Goal: Information Seeking & Learning: Learn about a topic

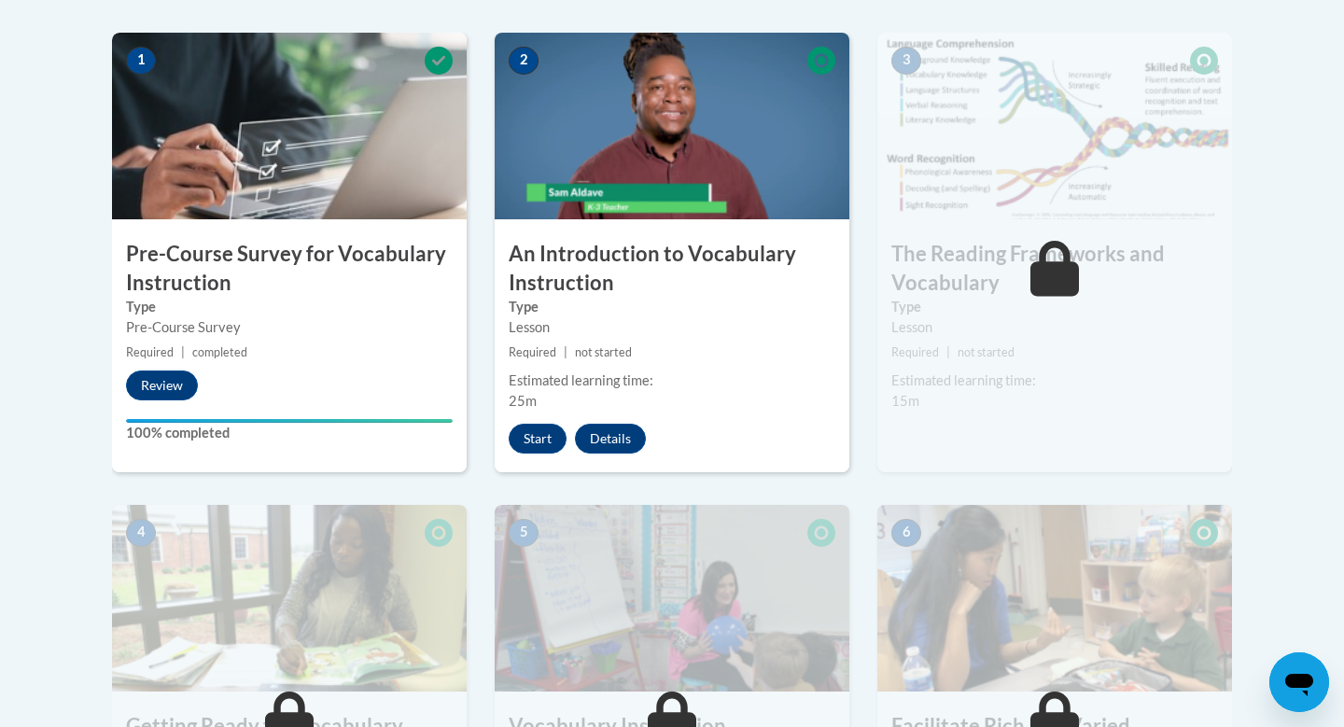
scroll to position [597, 0]
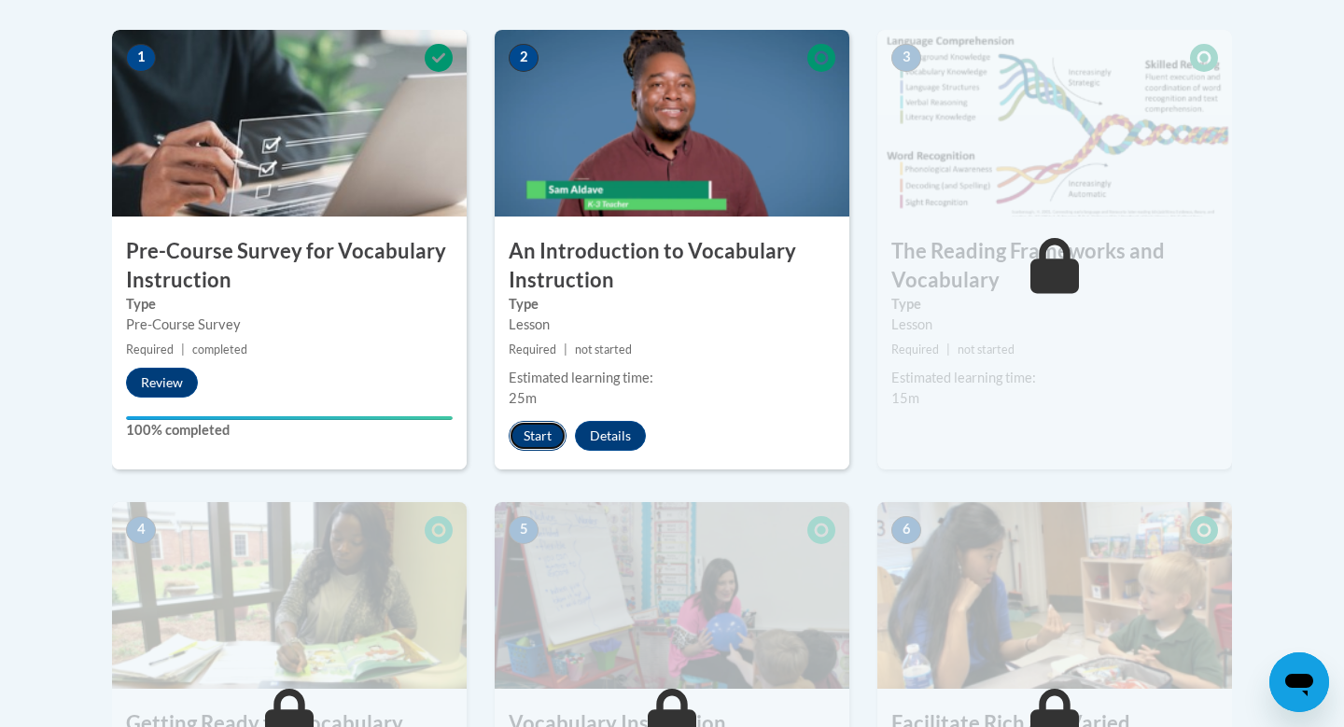
click at [552, 431] on button "Start" at bounding box center [538, 436] width 58 height 30
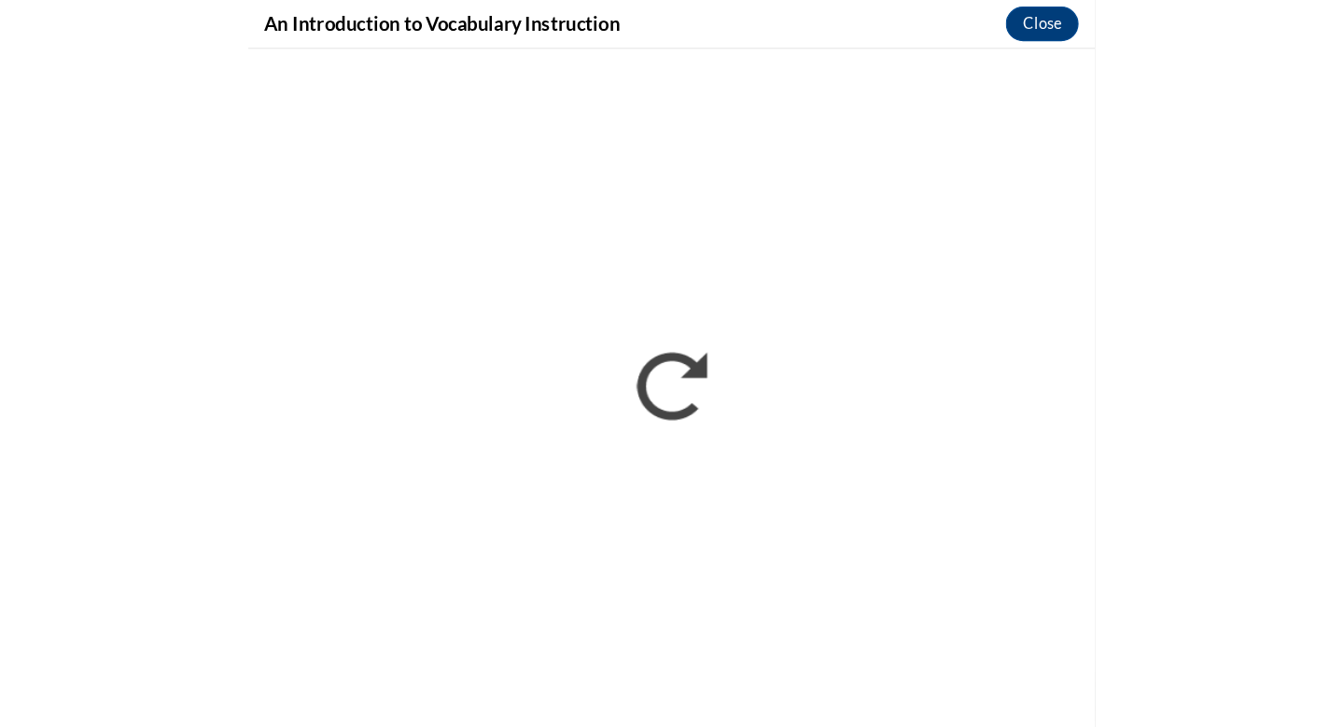
scroll to position [627, 0]
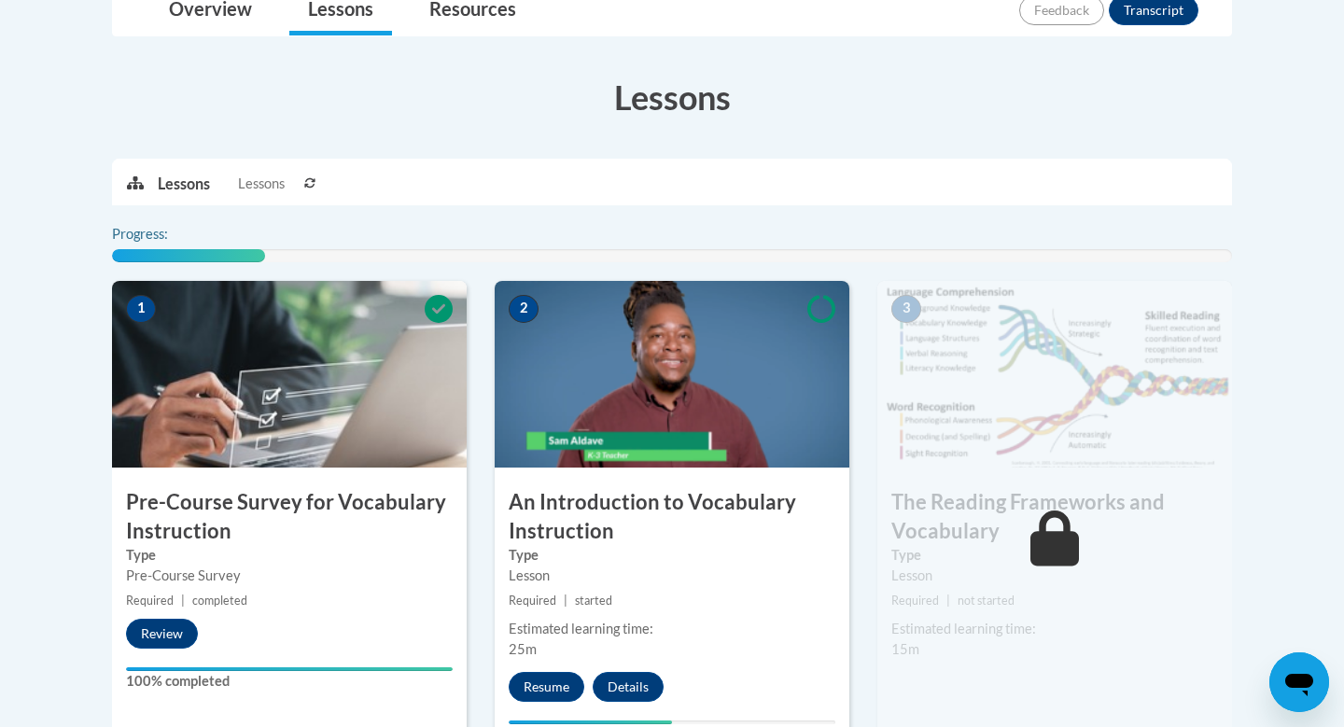
scroll to position [470, 0]
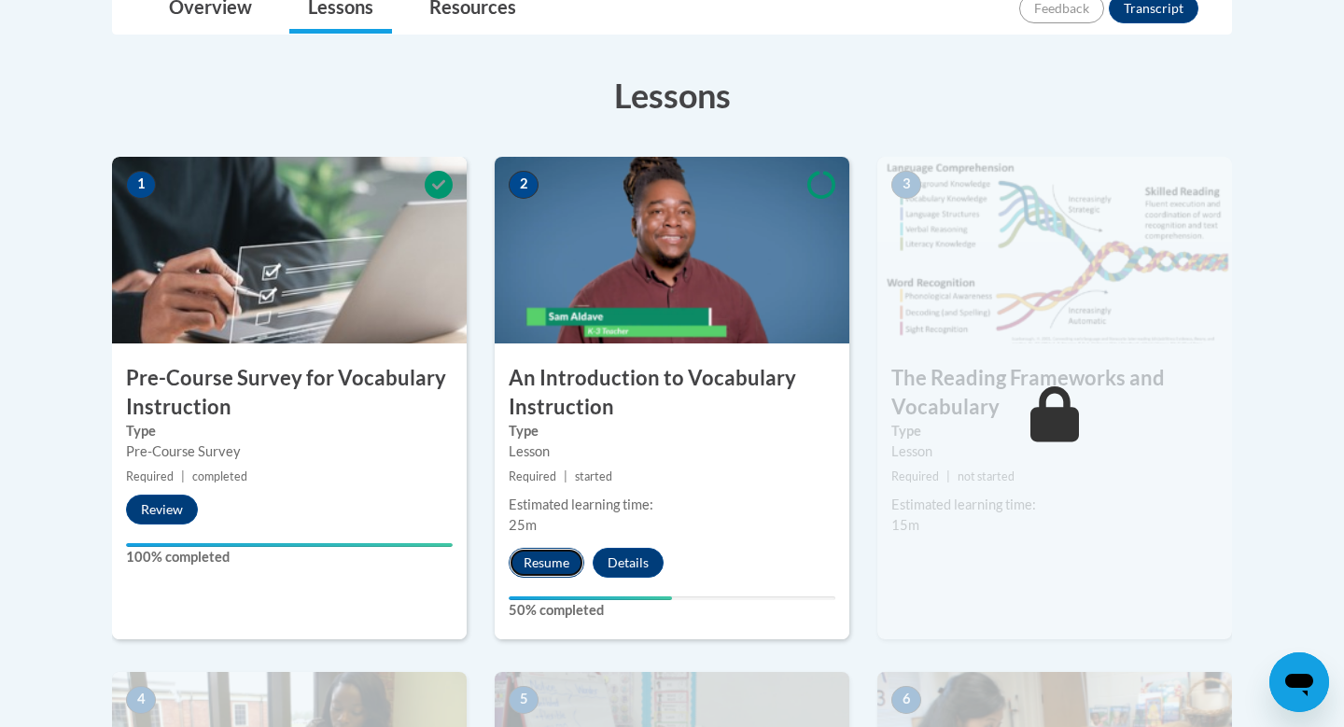
click at [549, 561] on button "Resume" at bounding box center [547, 563] width 76 height 30
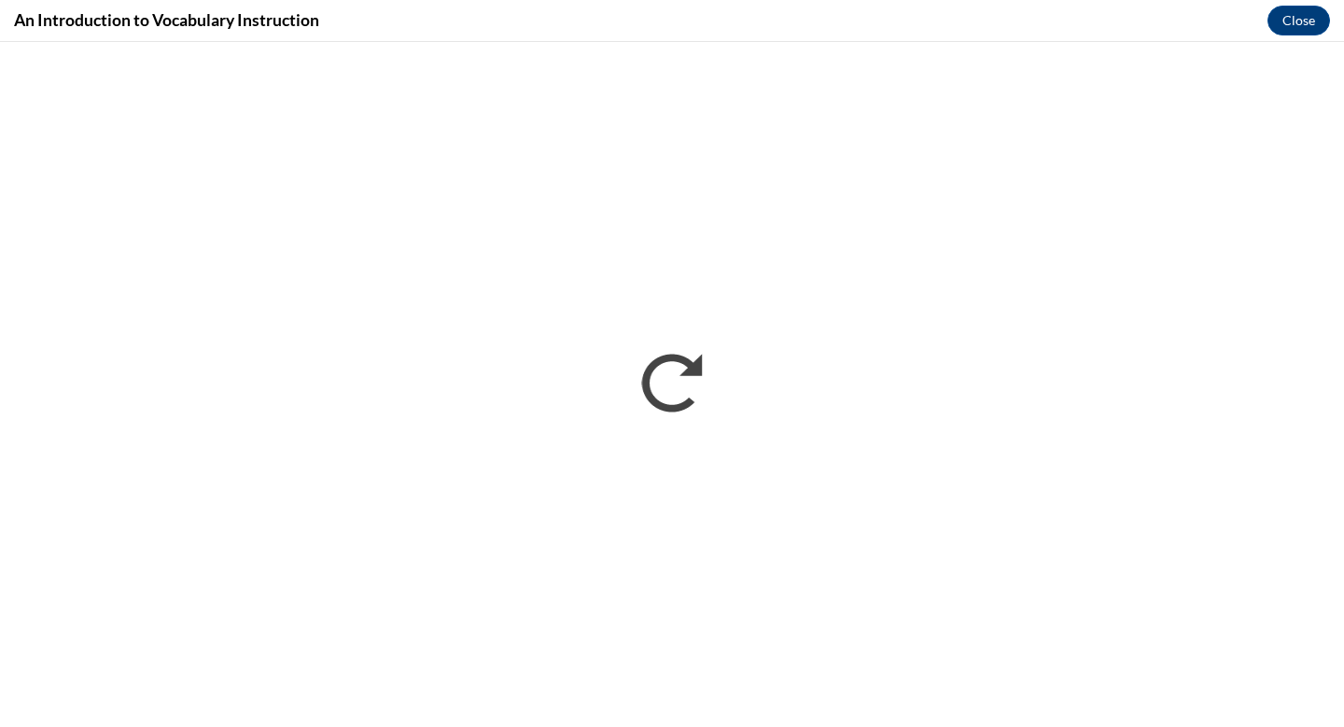
scroll to position [0, 0]
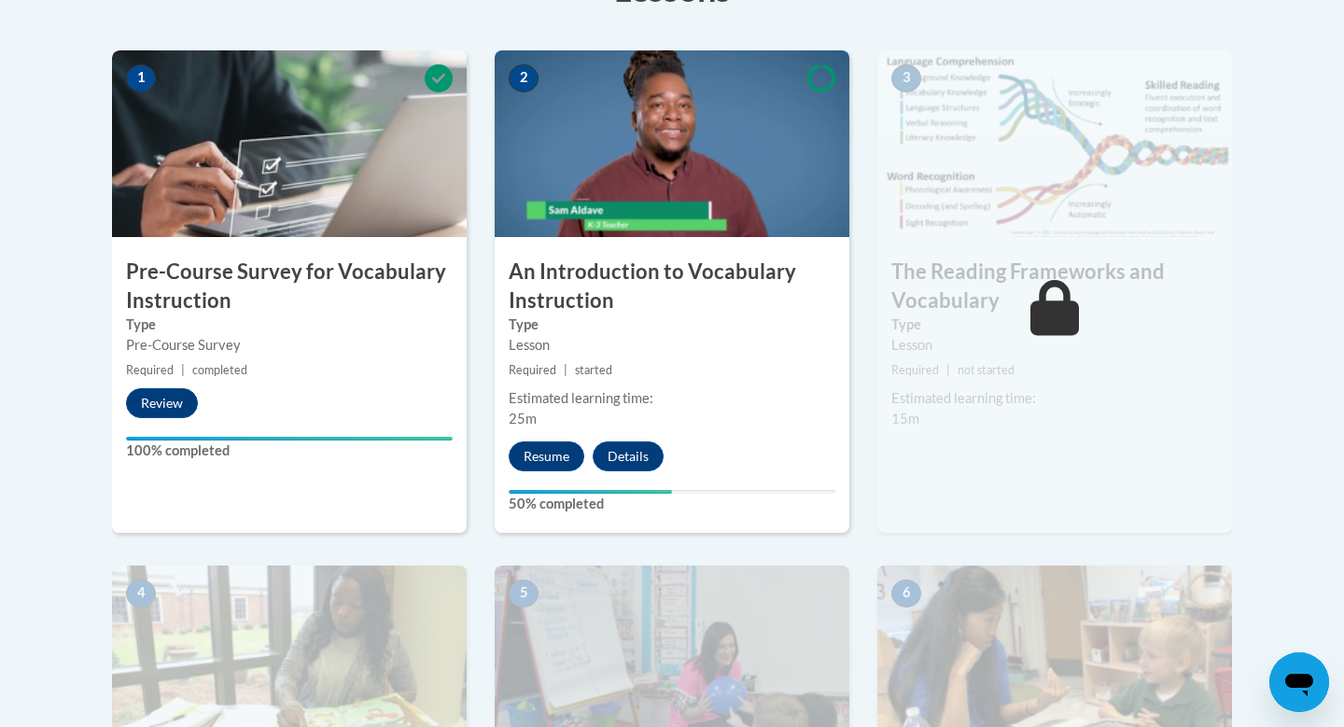
scroll to position [579, 0]
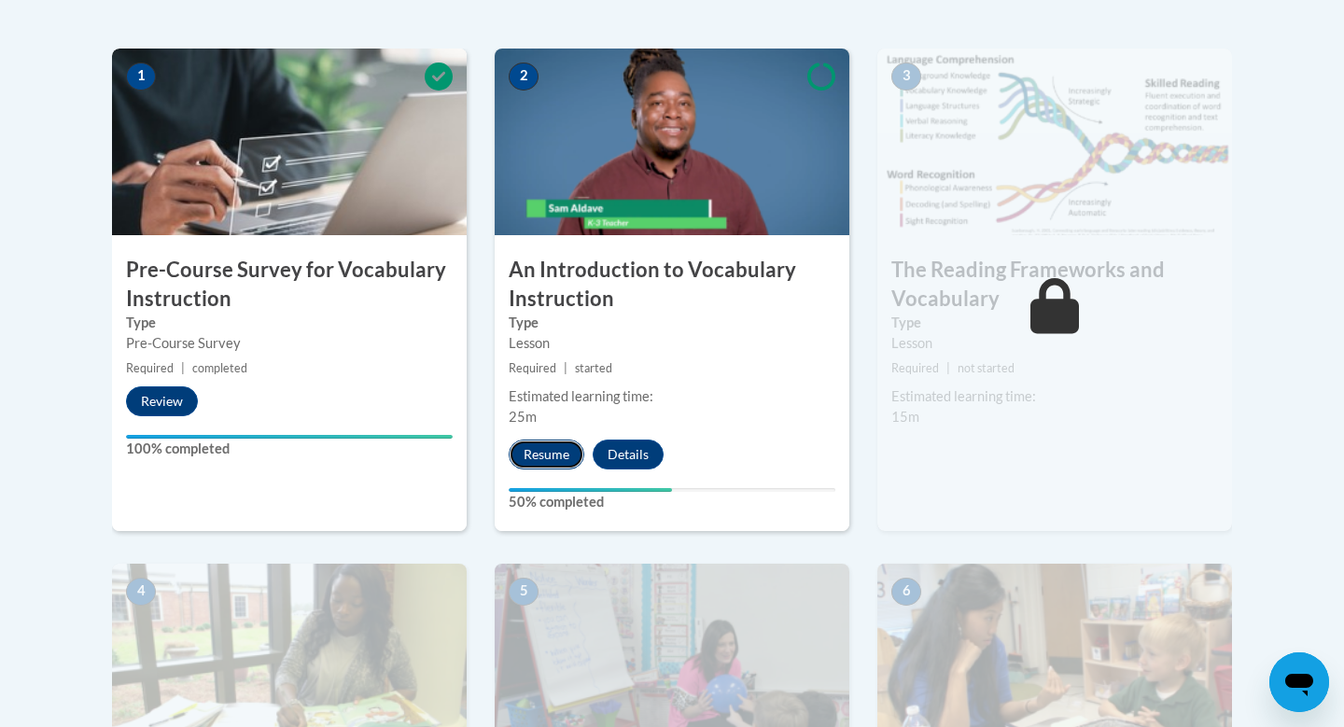
click at [542, 446] on button "Resume" at bounding box center [547, 455] width 76 height 30
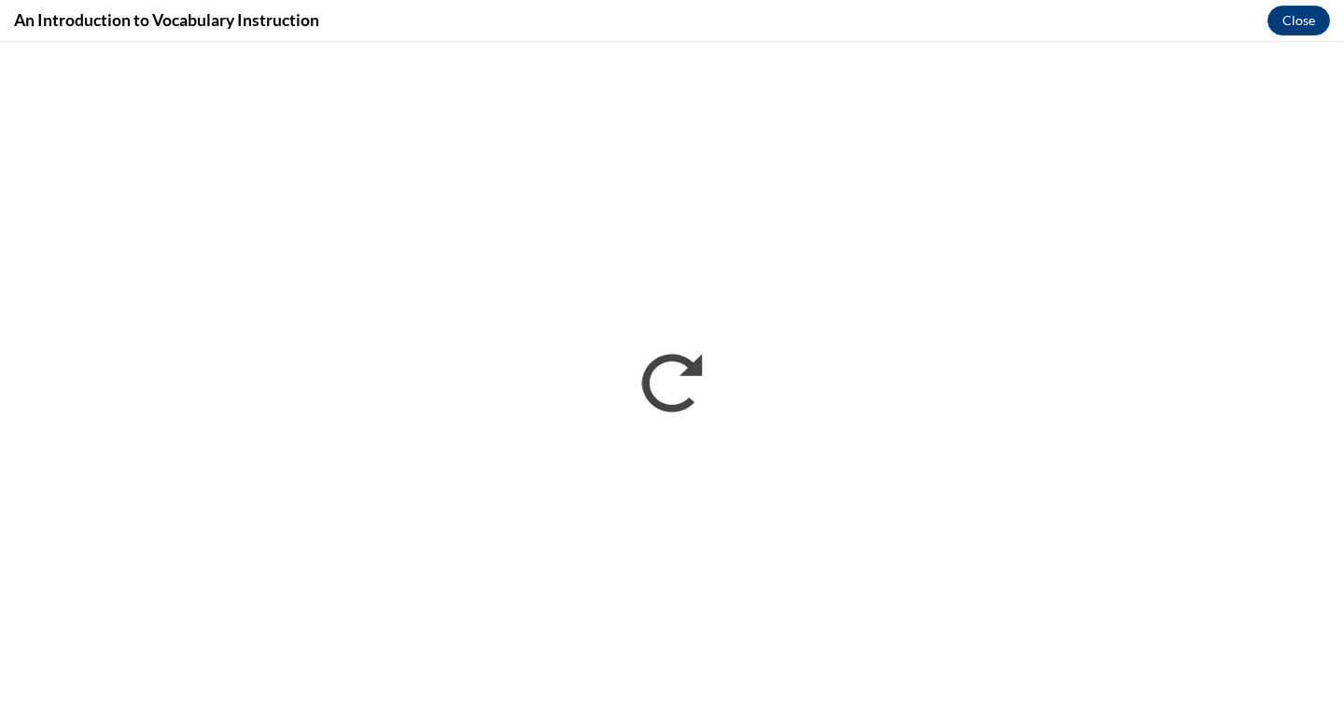
scroll to position [0, 0]
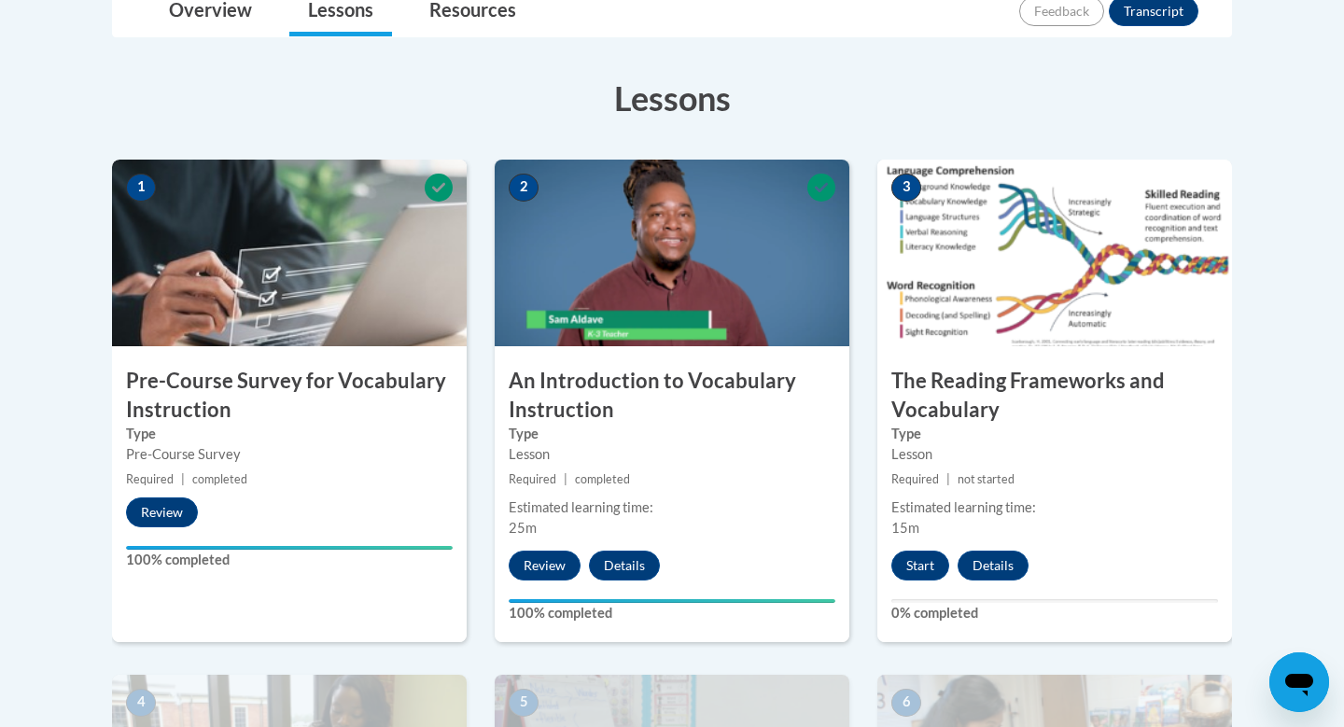
scroll to position [484, 0]
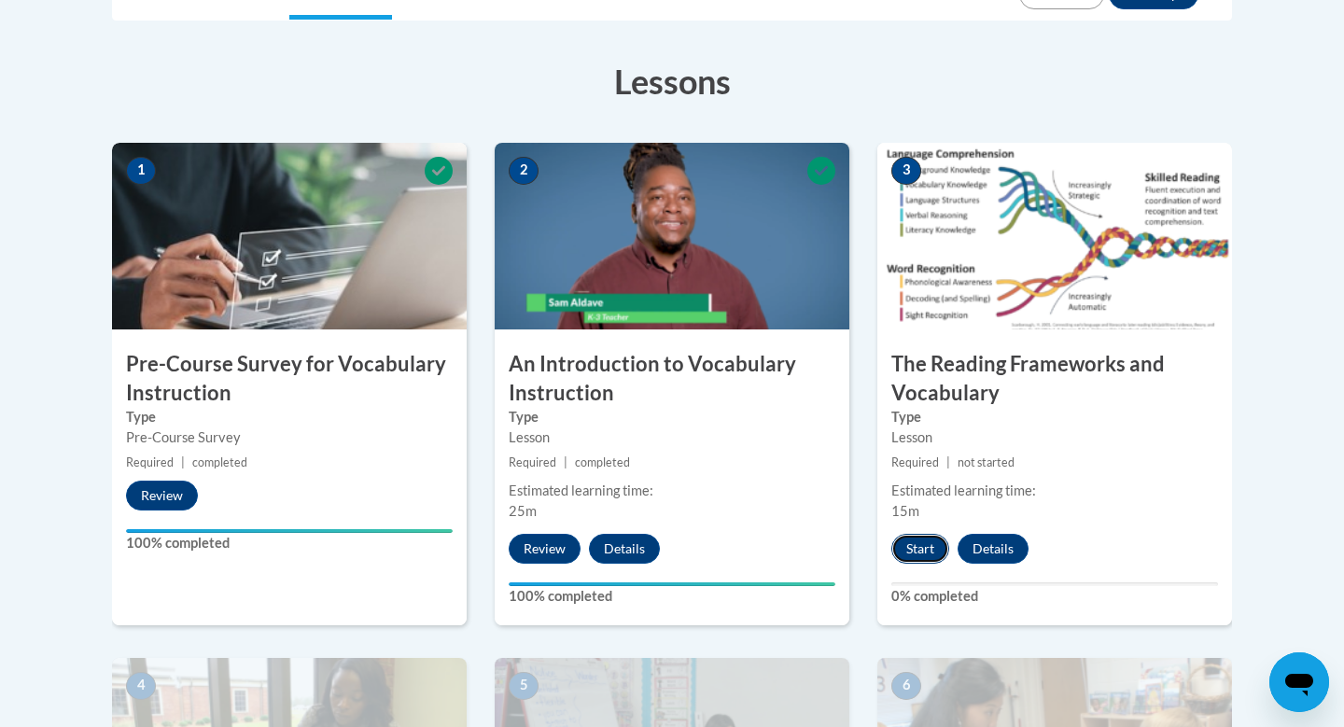
click at [921, 552] on button "Start" at bounding box center [920, 549] width 58 height 30
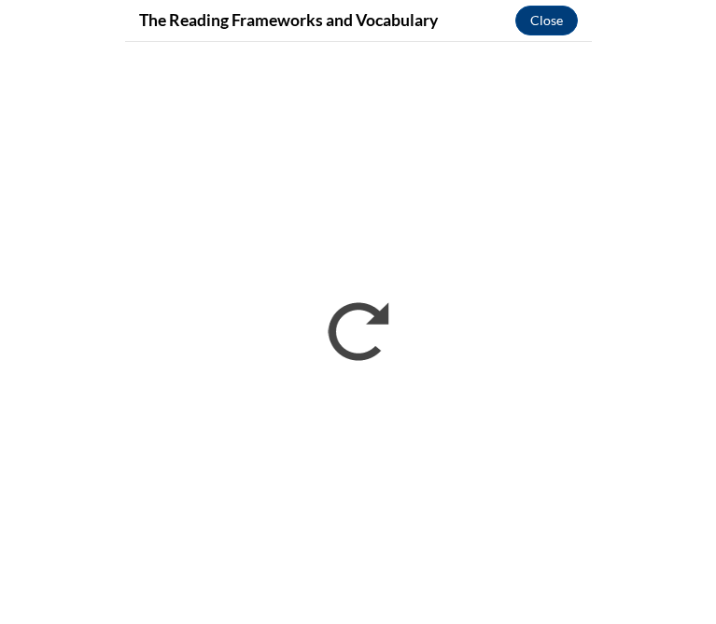
scroll to position [455, 0]
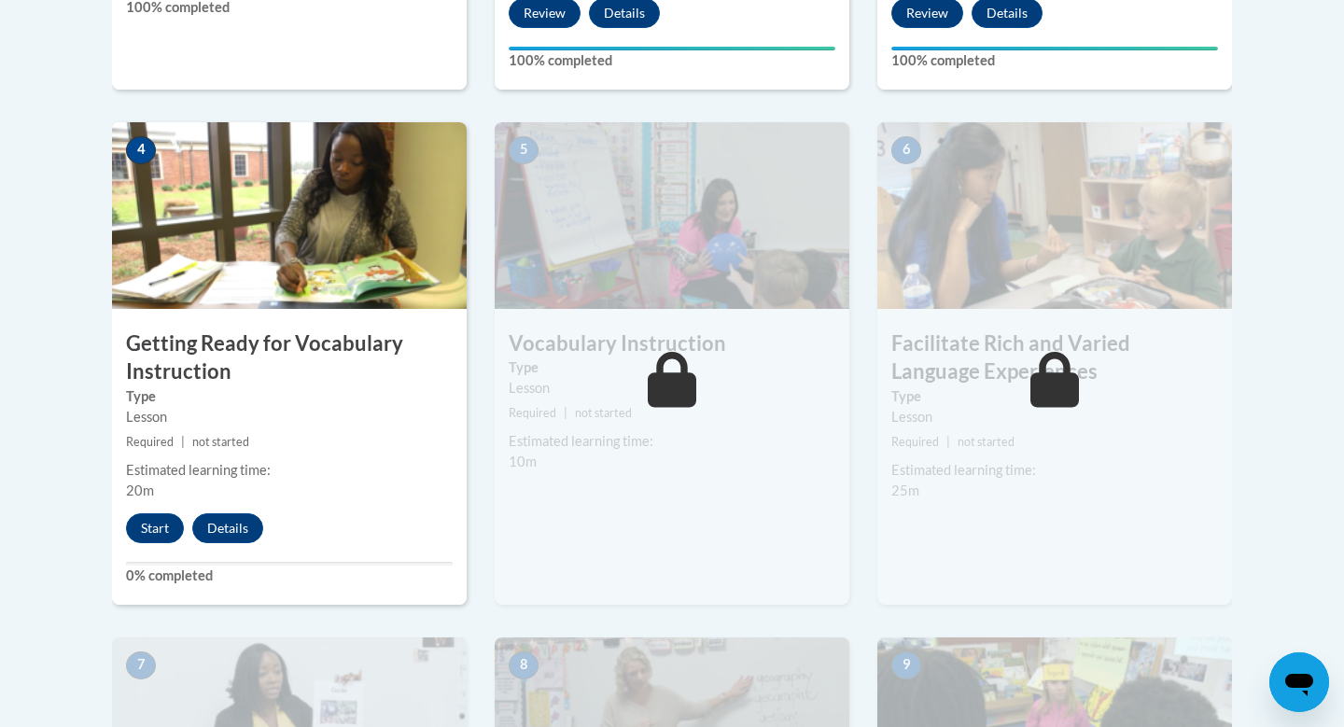
scroll to position [1042, 0]
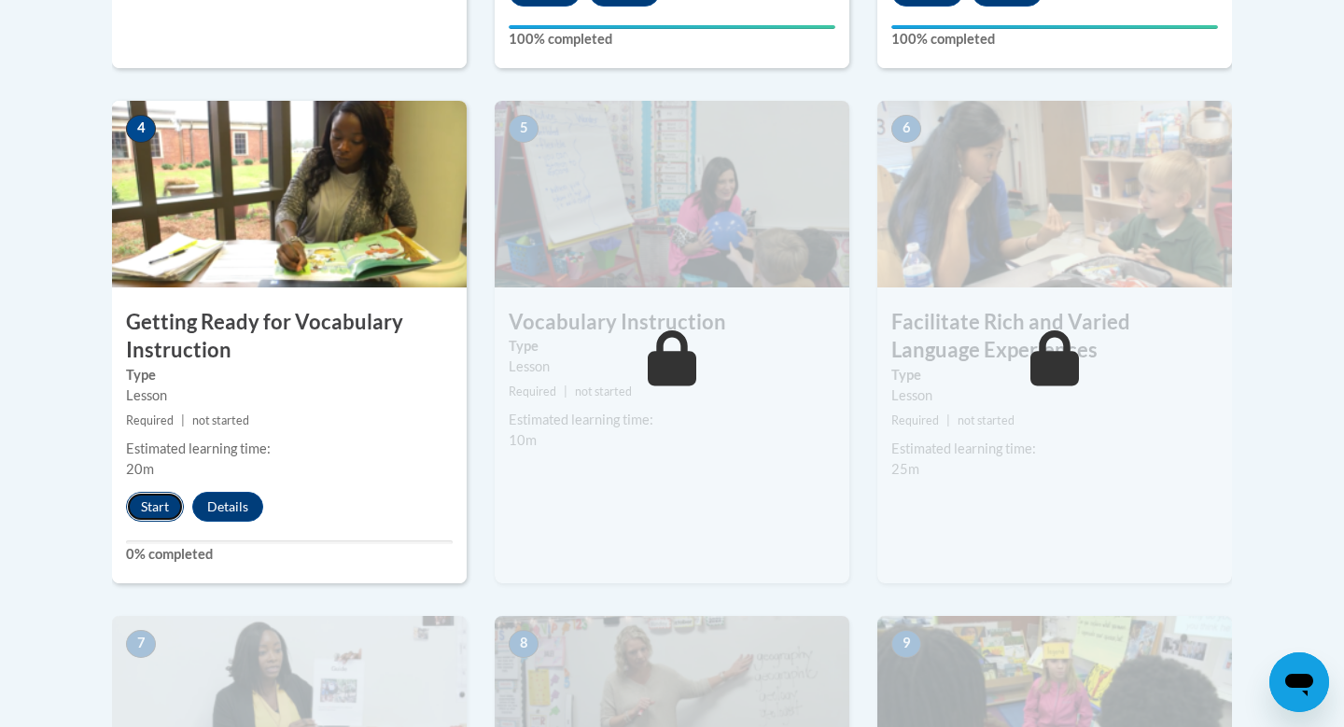
click at [154, 504] on button "Start" at bounding box center [155, 507] width 58 height 30
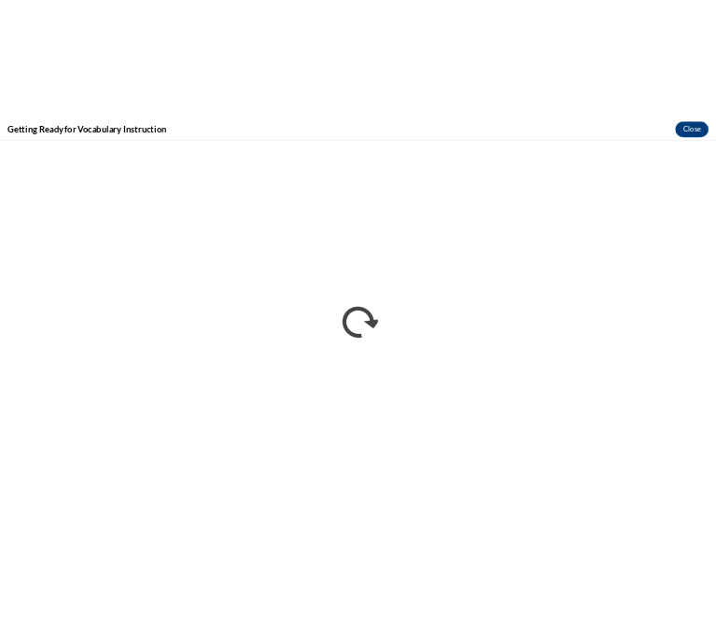
scroll to position [0, 0]
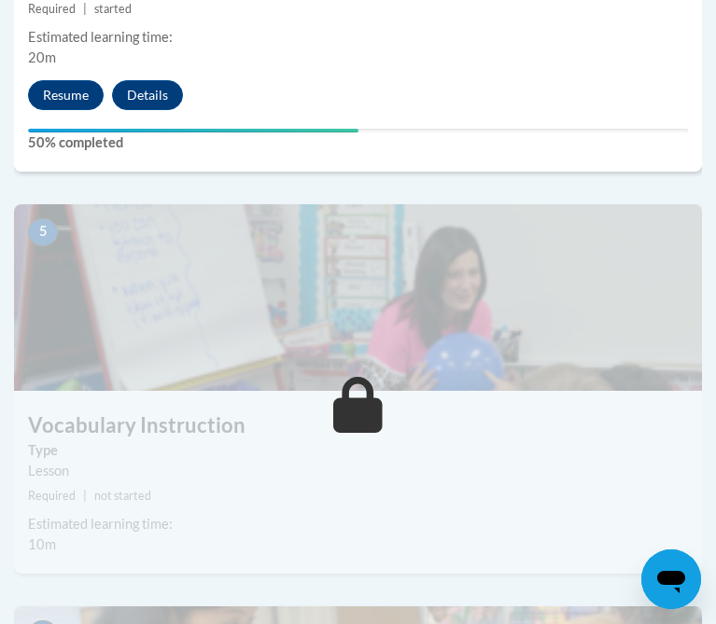
scroll to position [2347, 0]
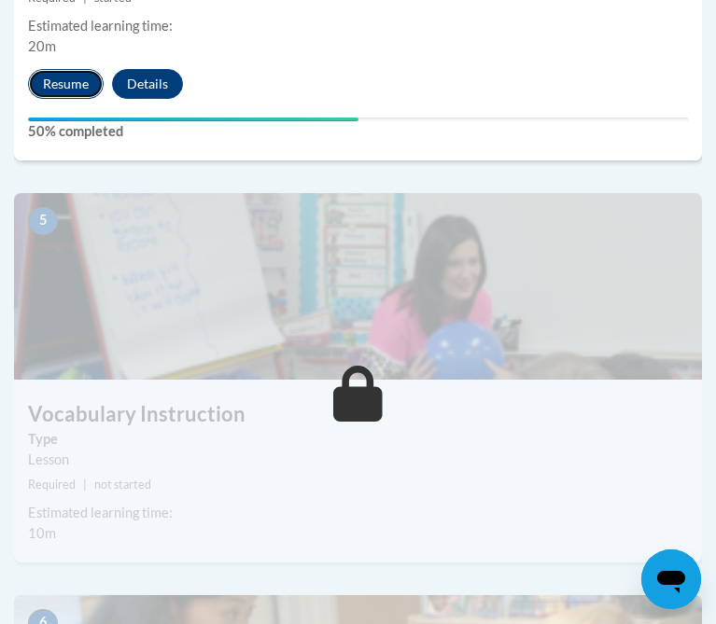
click at [81, 93] on button "Resume" at bounding box center [66, 84] width 76 height 30
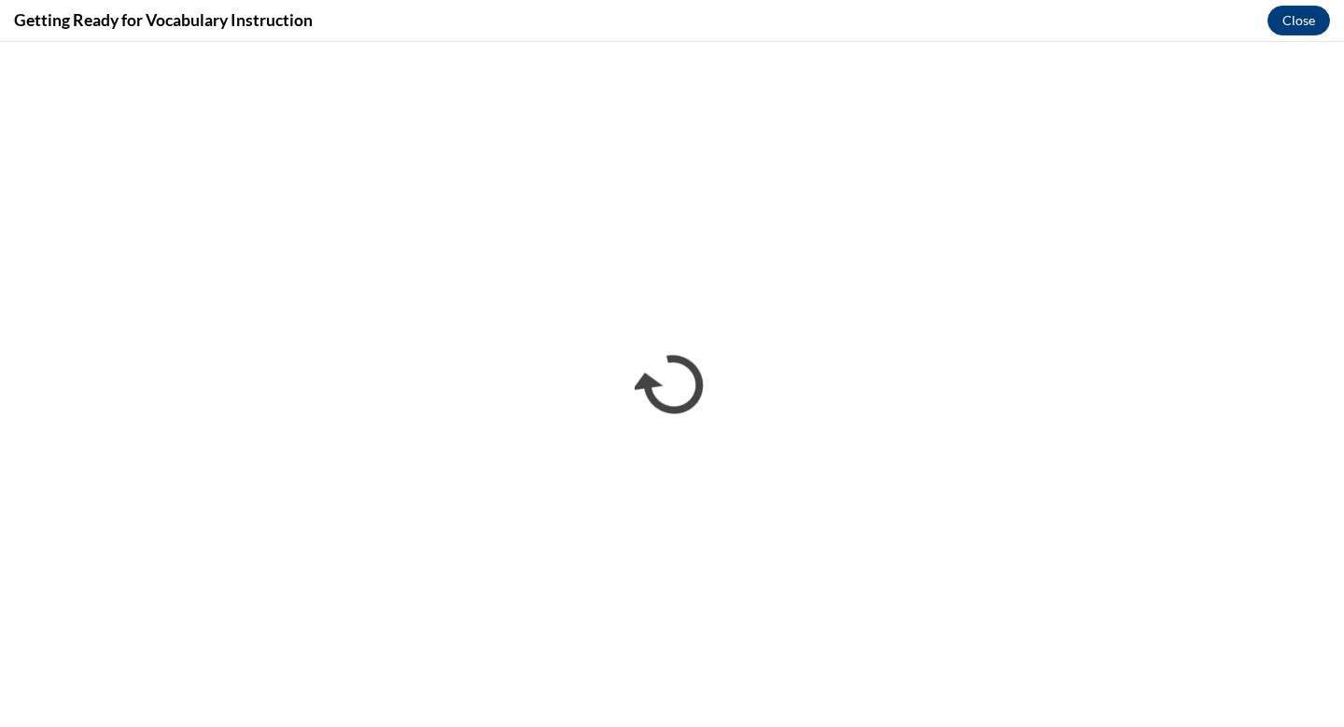
scroll to position [0, 0]
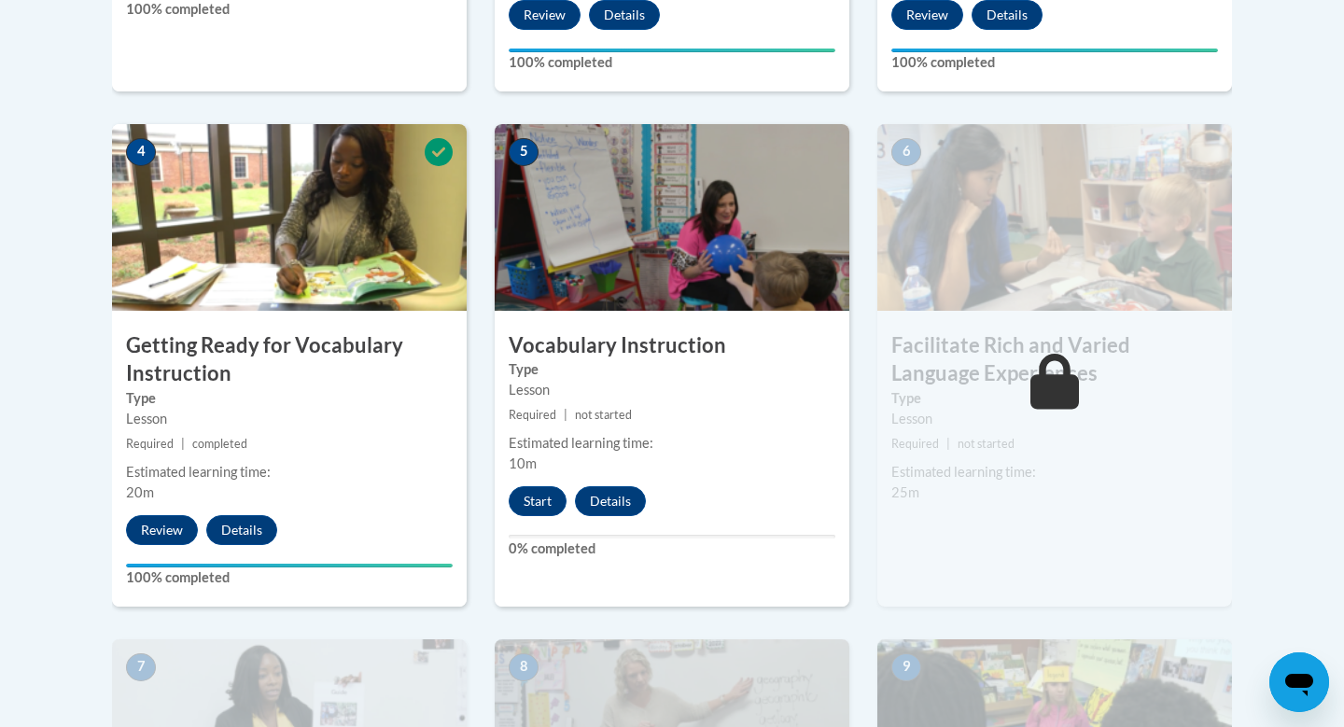
scroll to position [1017, 0]
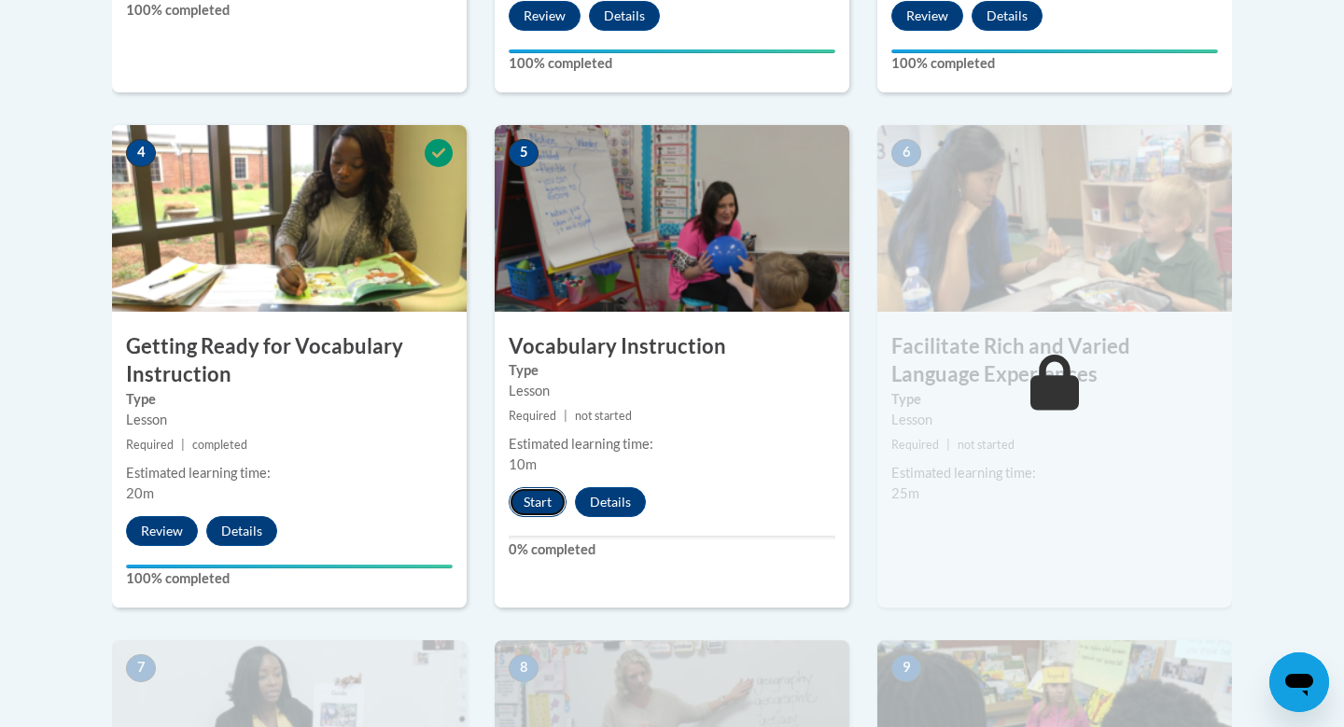
click at [547, 497] on button "Start" at bounding box center [538, 502] width 58 height 30
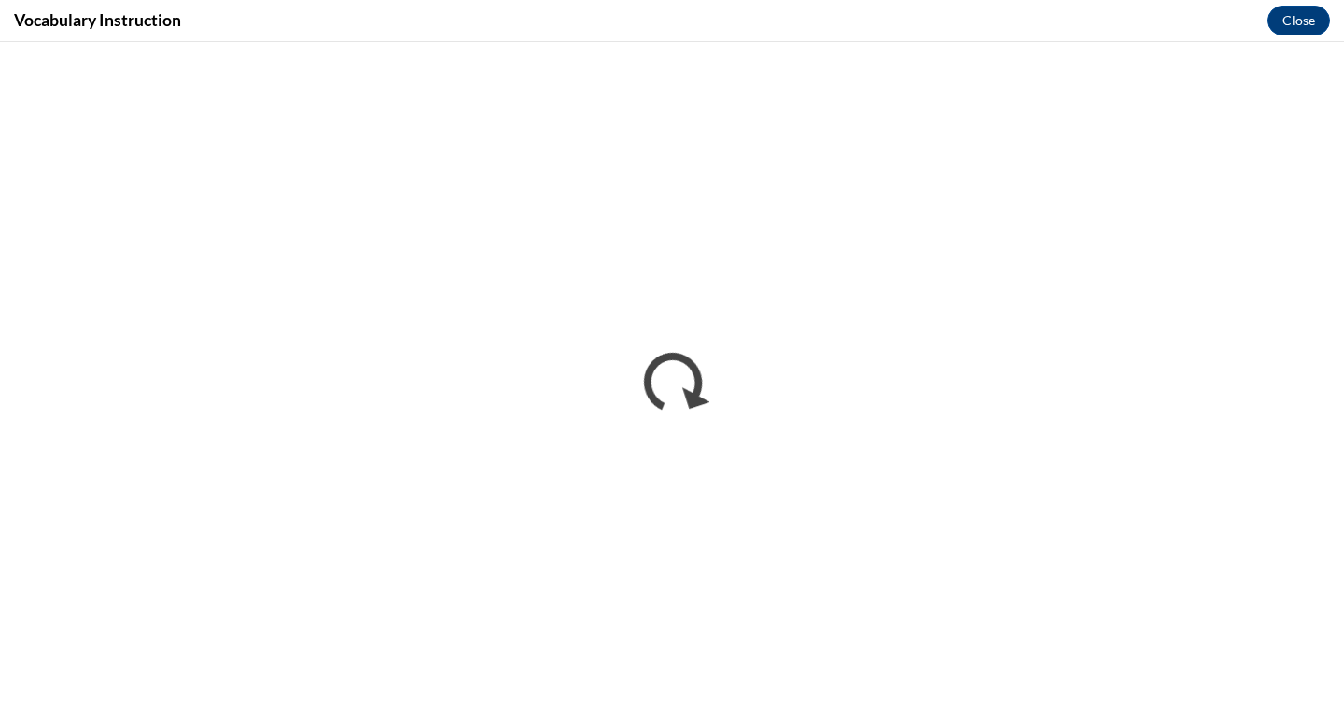
scroll to position [0, 0]
click at [1275, 42] on iframe at bounding box center [672, 384] width 1344 height 685
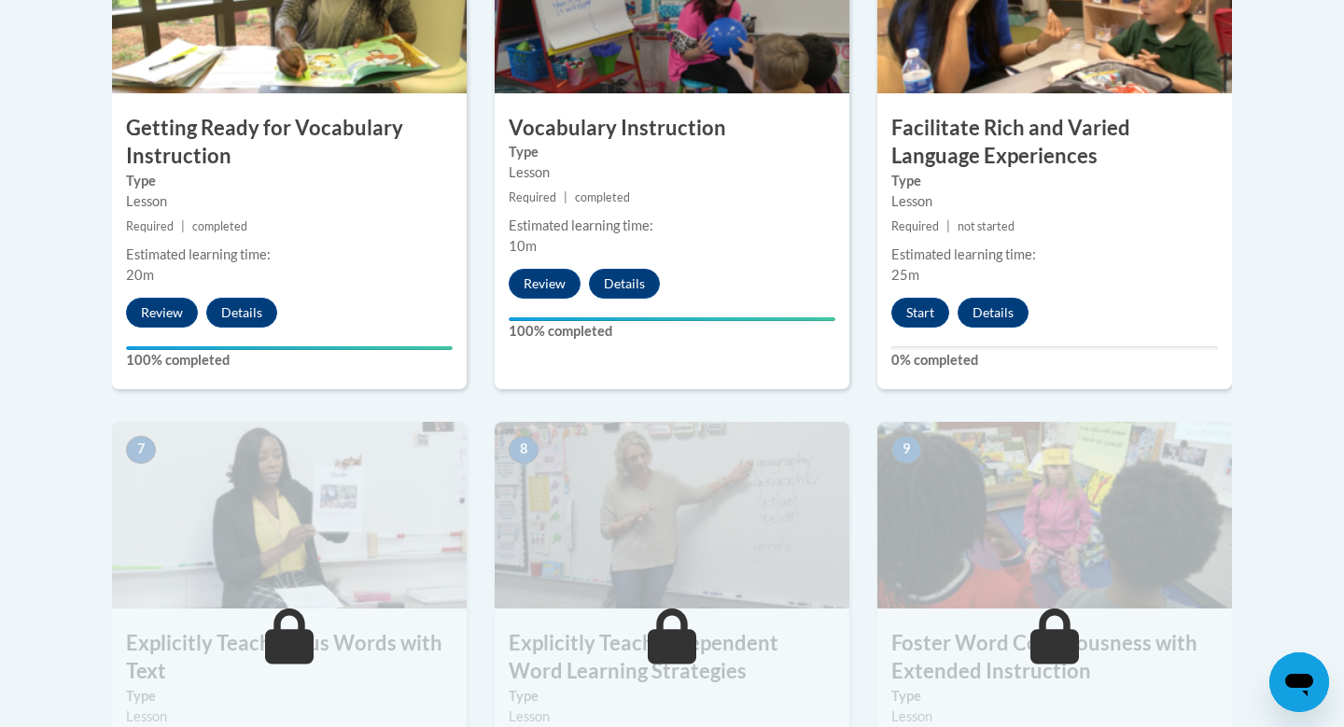
scroll to position [1322, 0]
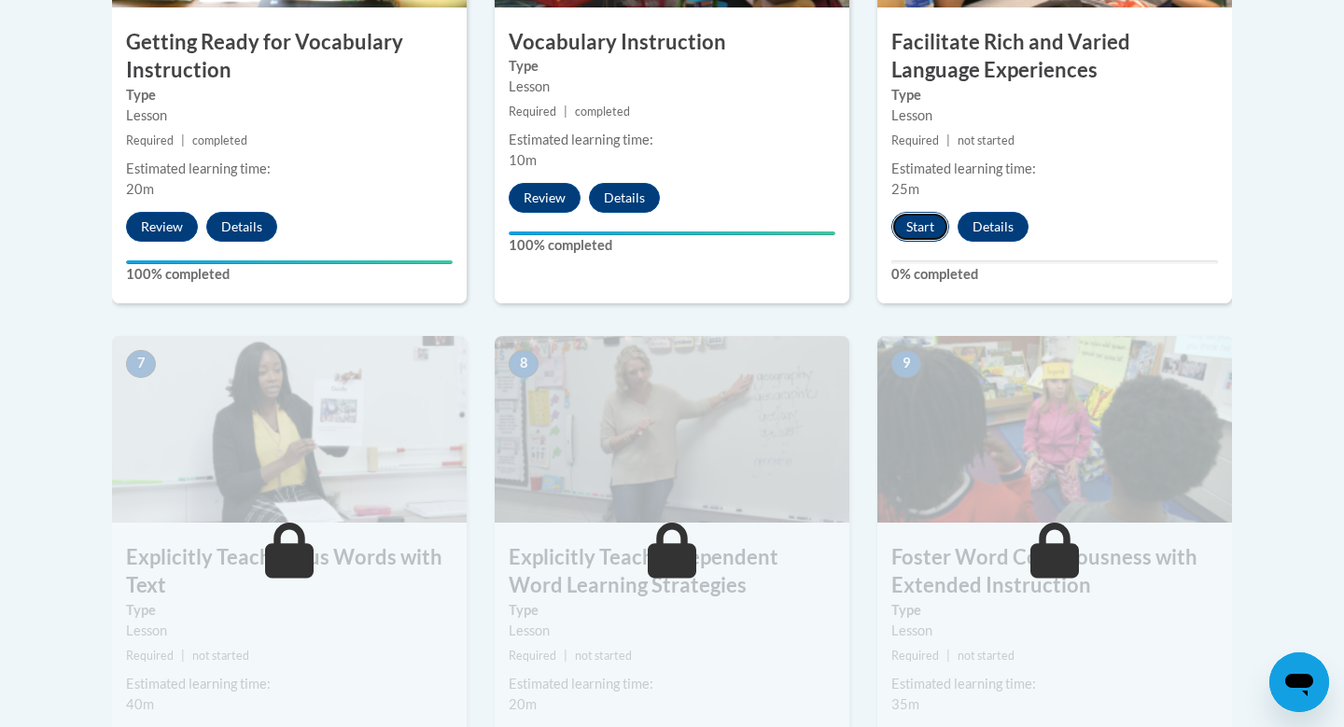
click at [921, 231] on button "Start" at bounding box center [920, 227] width 58 height 30
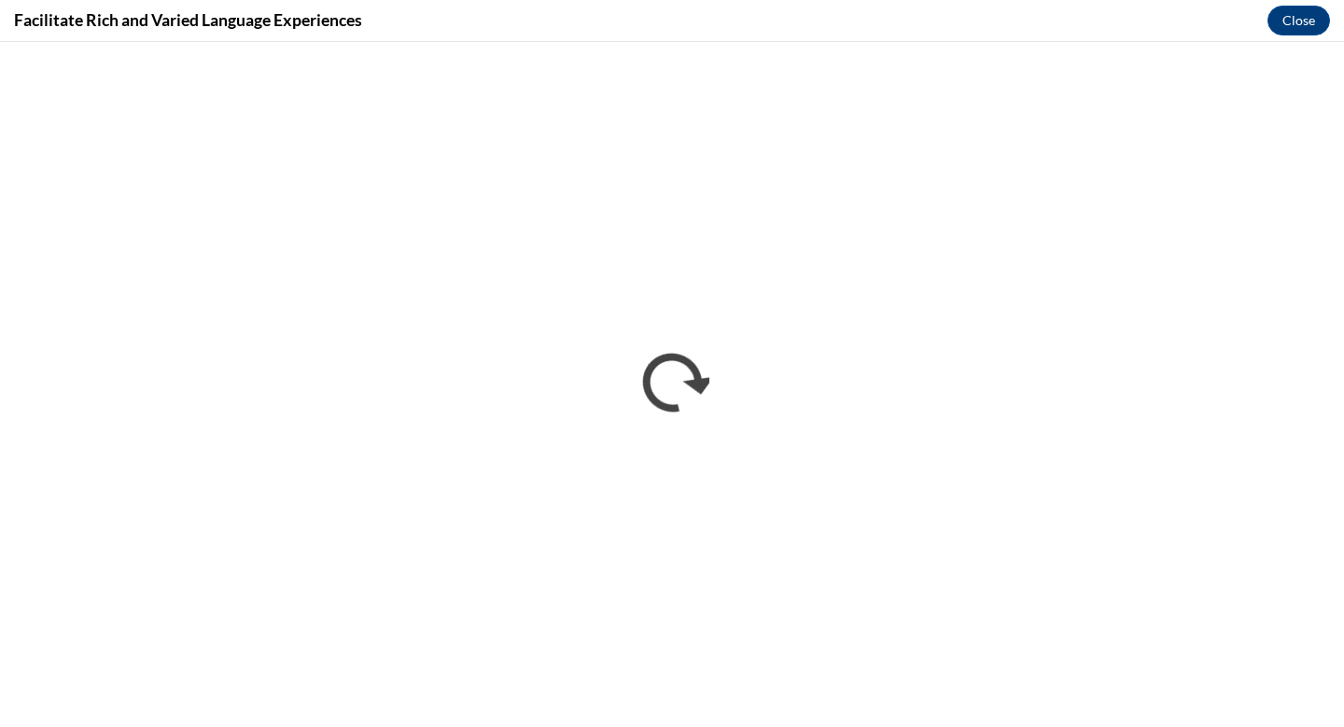
scroll to position [0, 0]
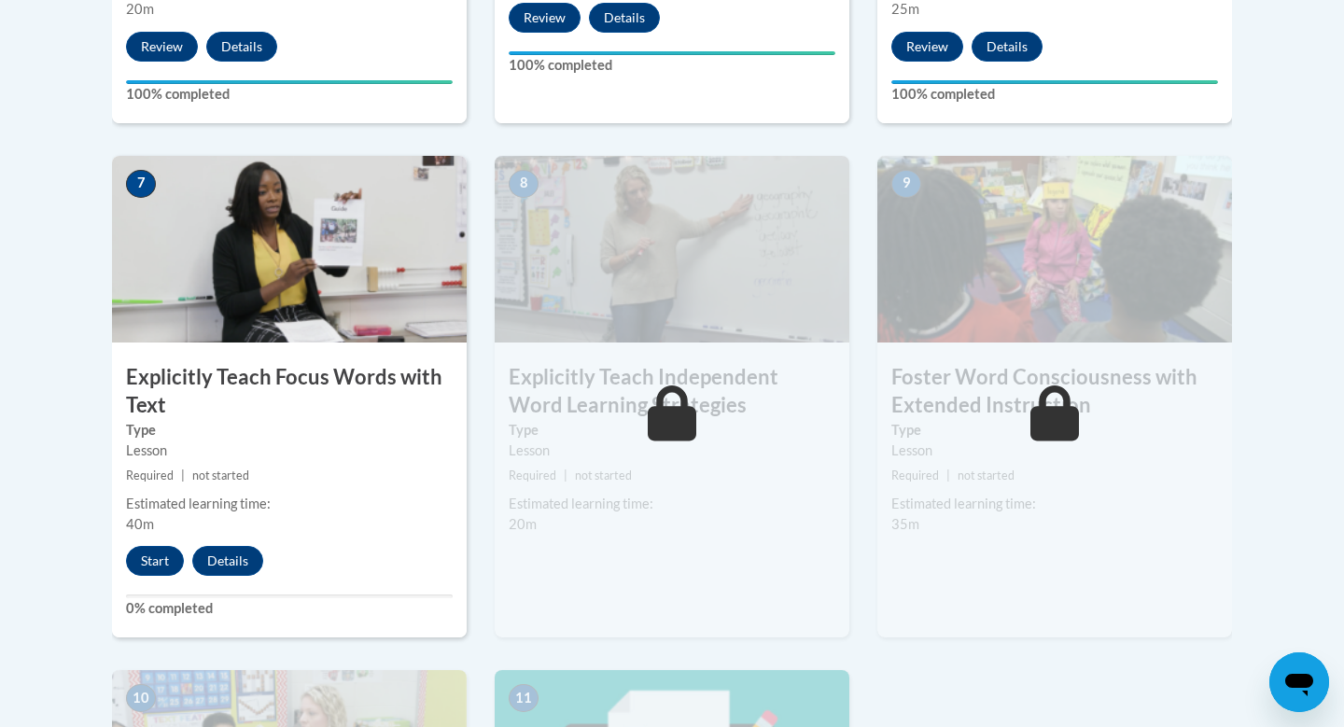
scroll to position [1505, 0]
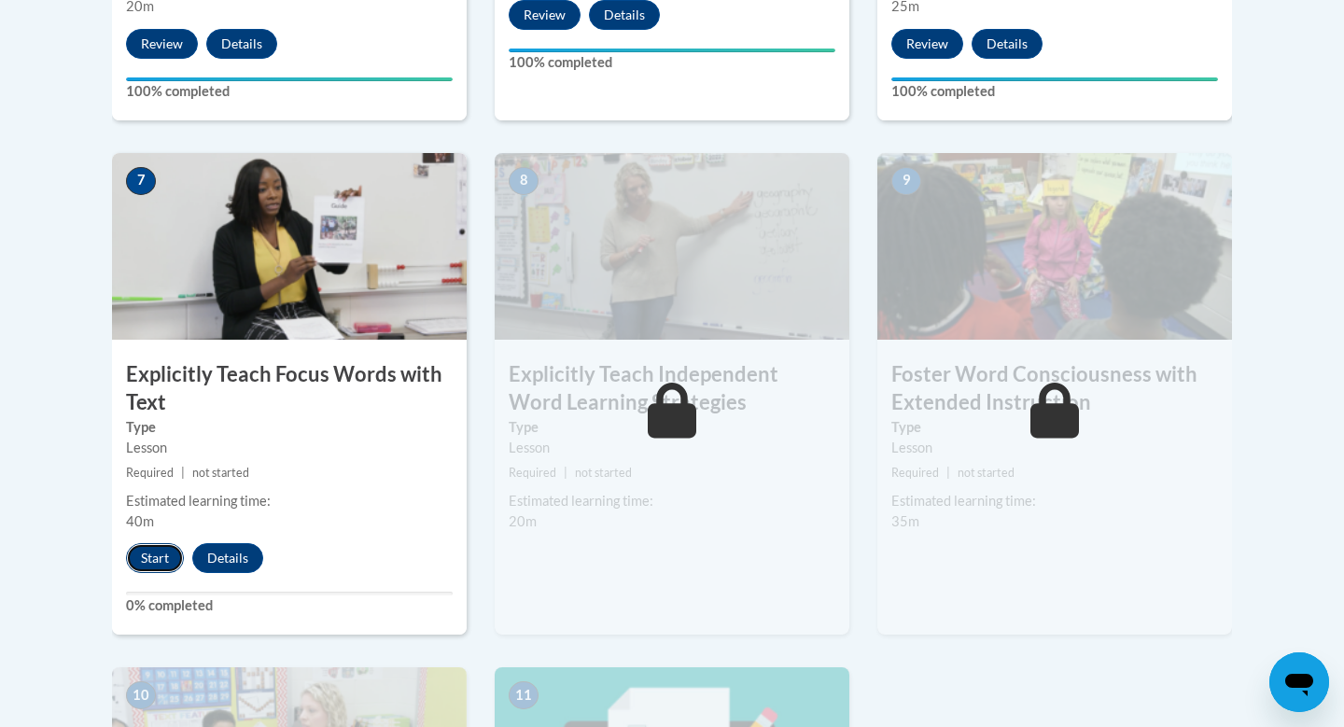
click at [154, 559] on button "Start" at bounding box center [155, 558] width 58 height 30
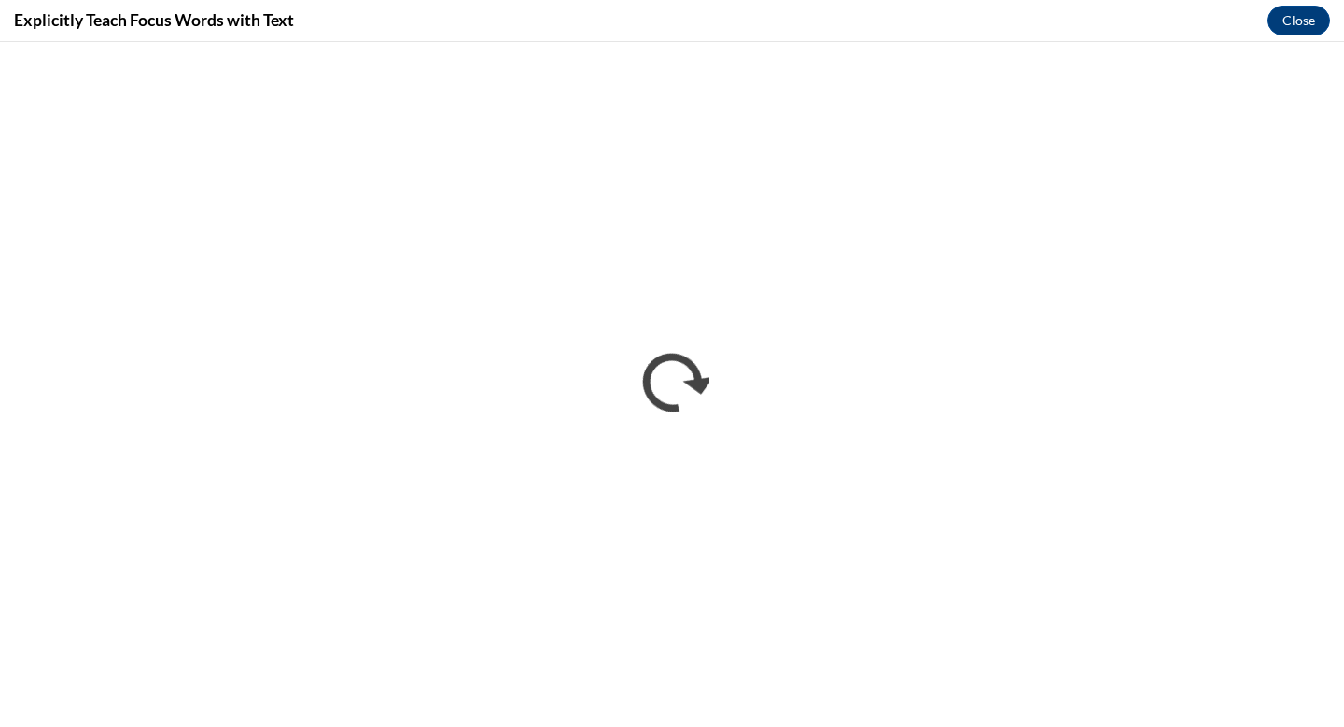
scroll to position [0, 0]
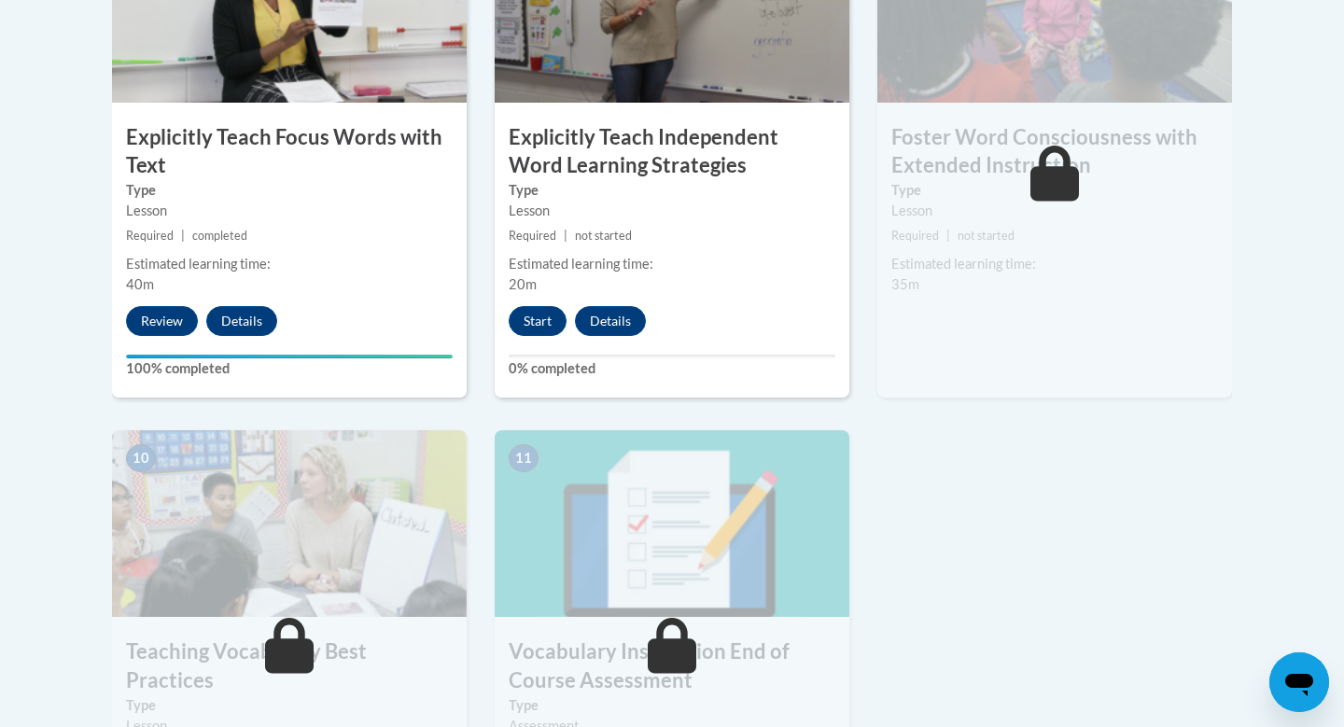
scroll to position [1737, 0]
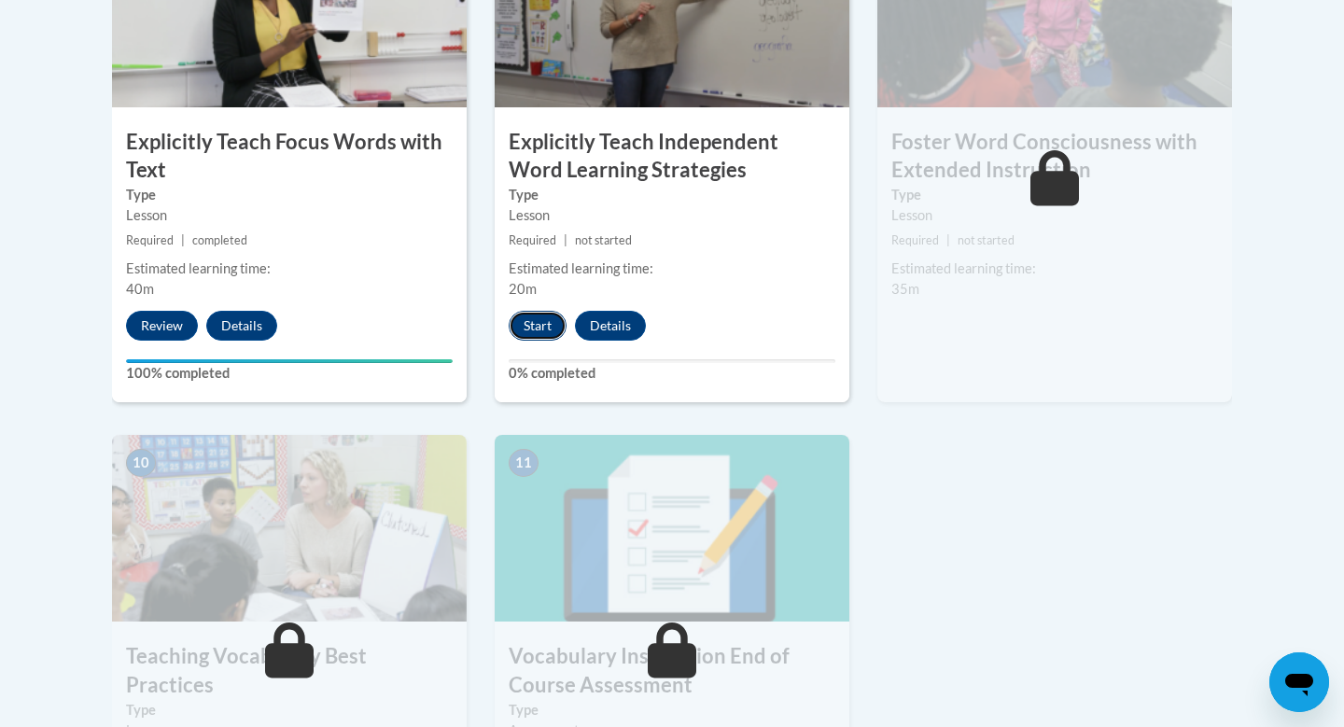
click at [540, 329] on button "Start" at bounding box center [538, 326] width 58 height 30
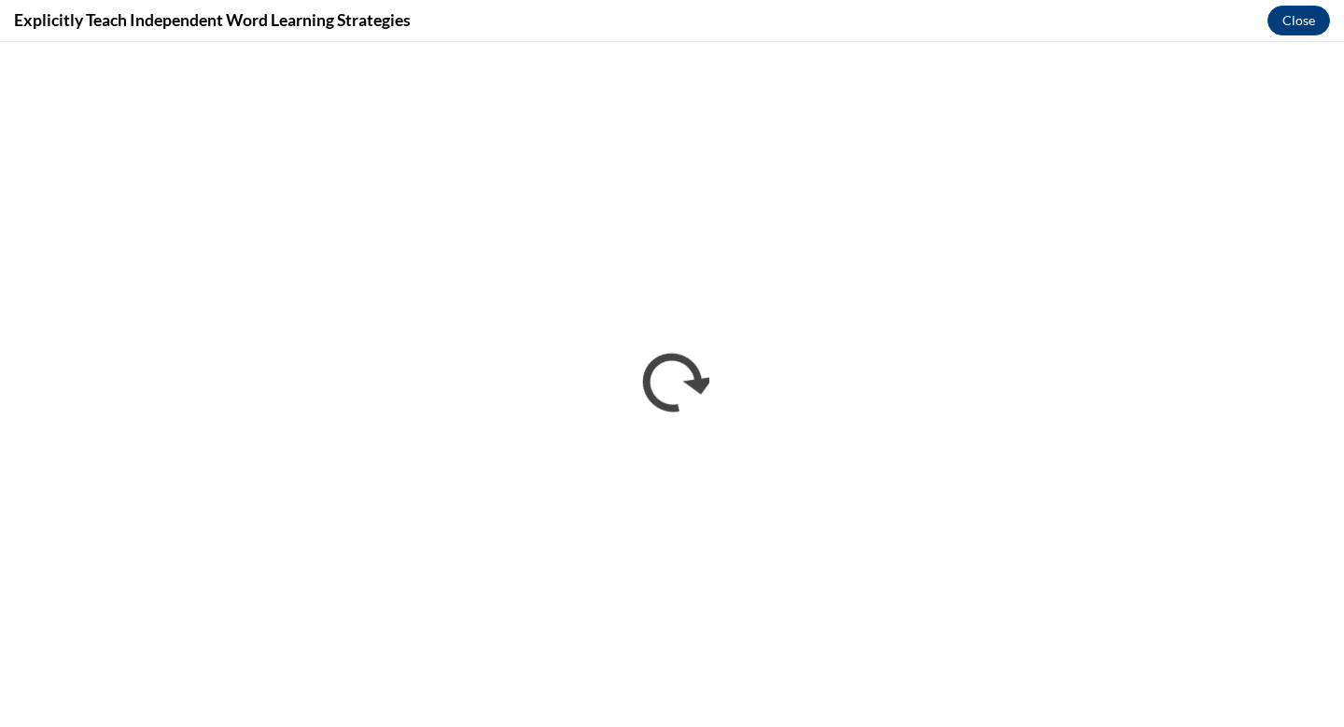
scroll to position [0, 0]
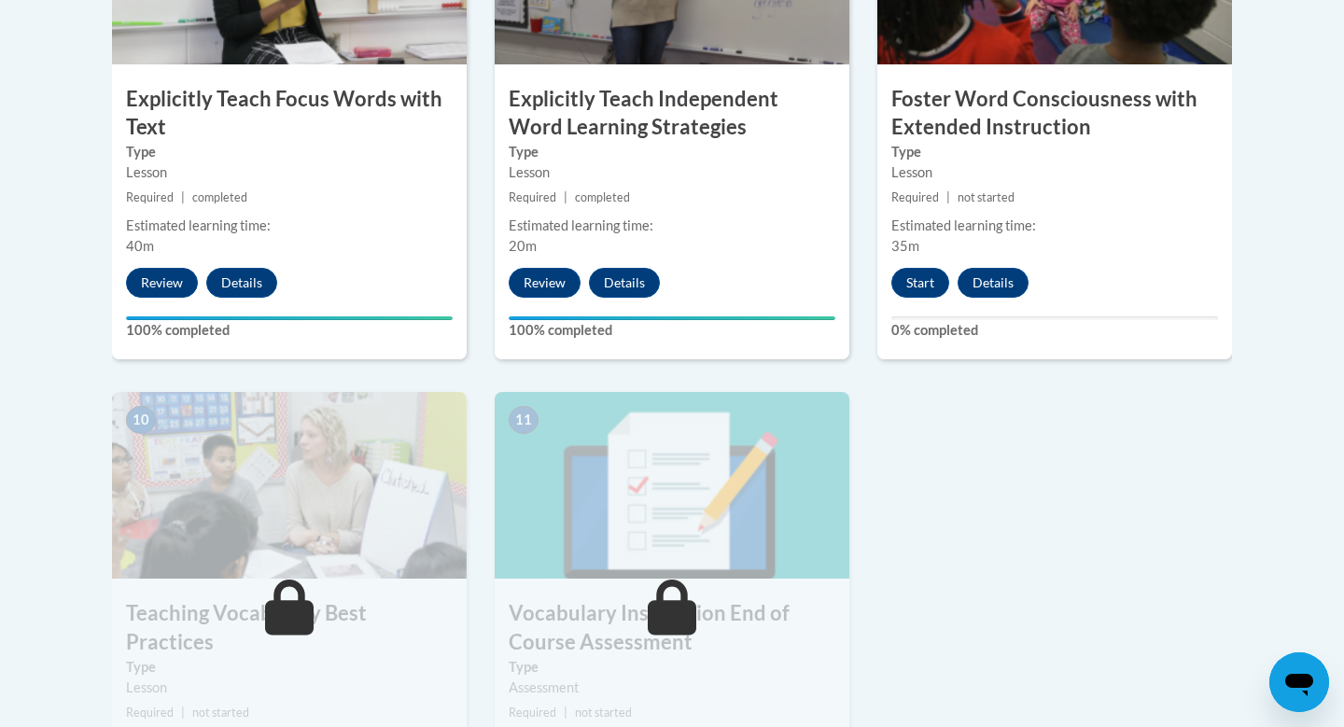
scroll to position [1781, 0]
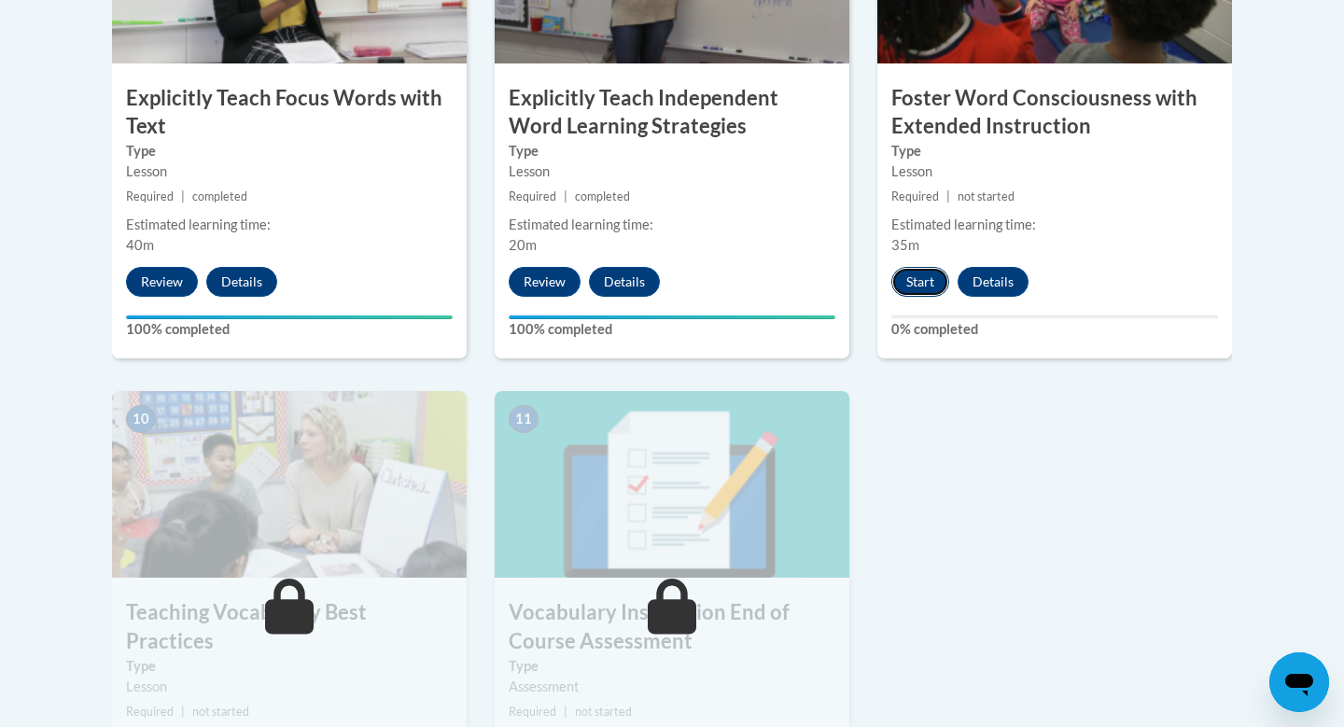
click at [929, 284] on button "Start" at bounding box center [920, 282] width 58 height 30
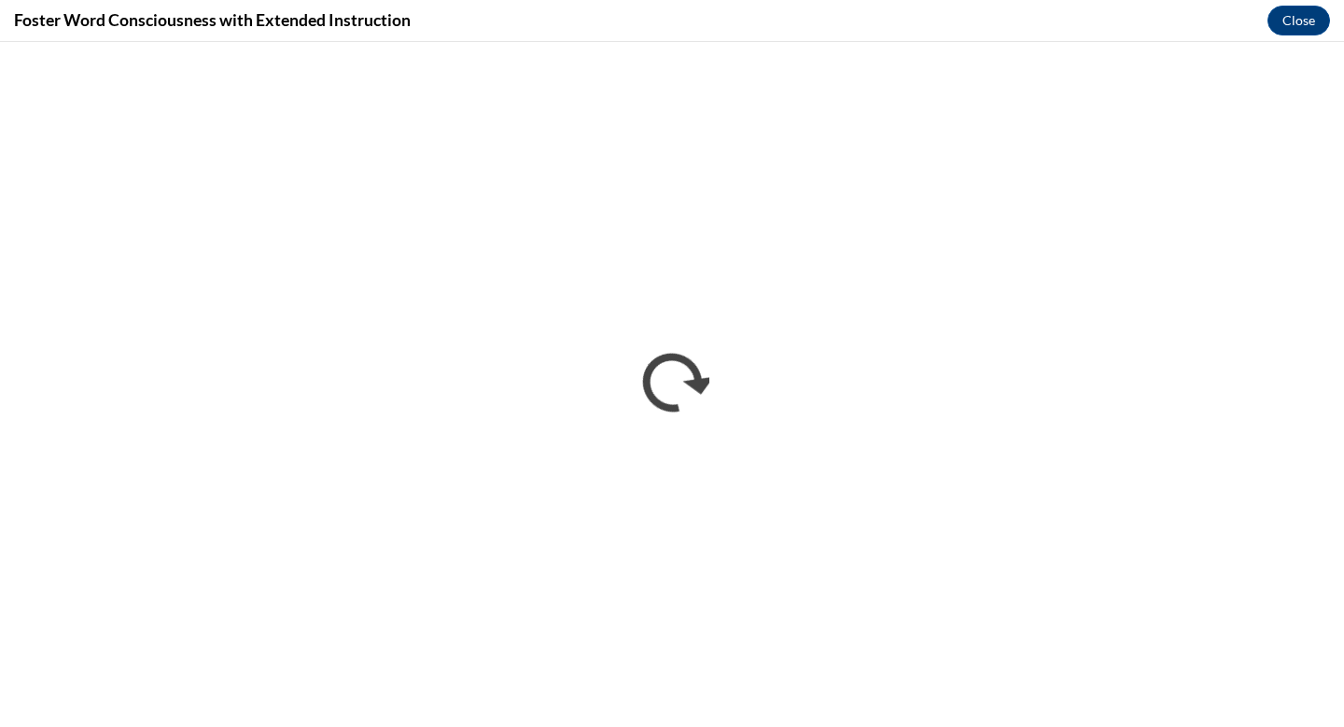
scroll to position [0, 0]
